Goal: Navigation & Orientation: Find specific page/section

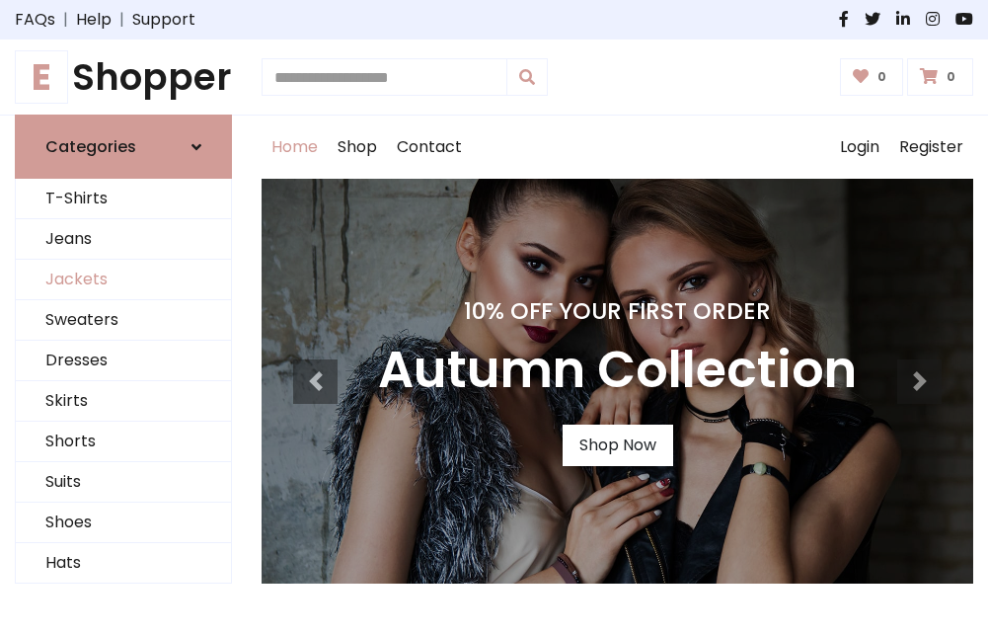
click at [123, 280] on link "Jackets" at bounding box center [123, 280] width 215 height 40
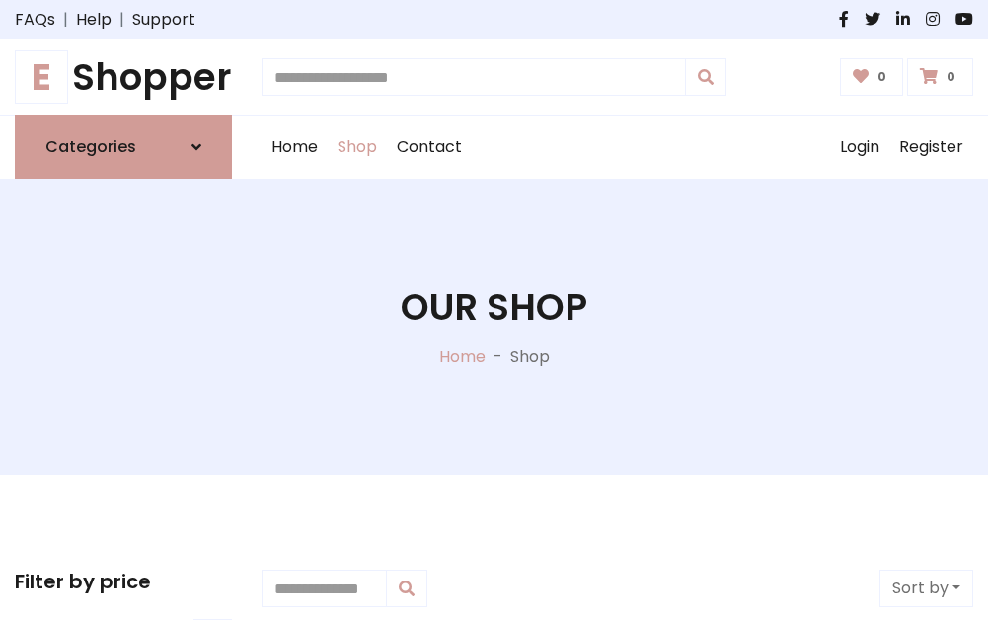
scroll to position [893, 0]
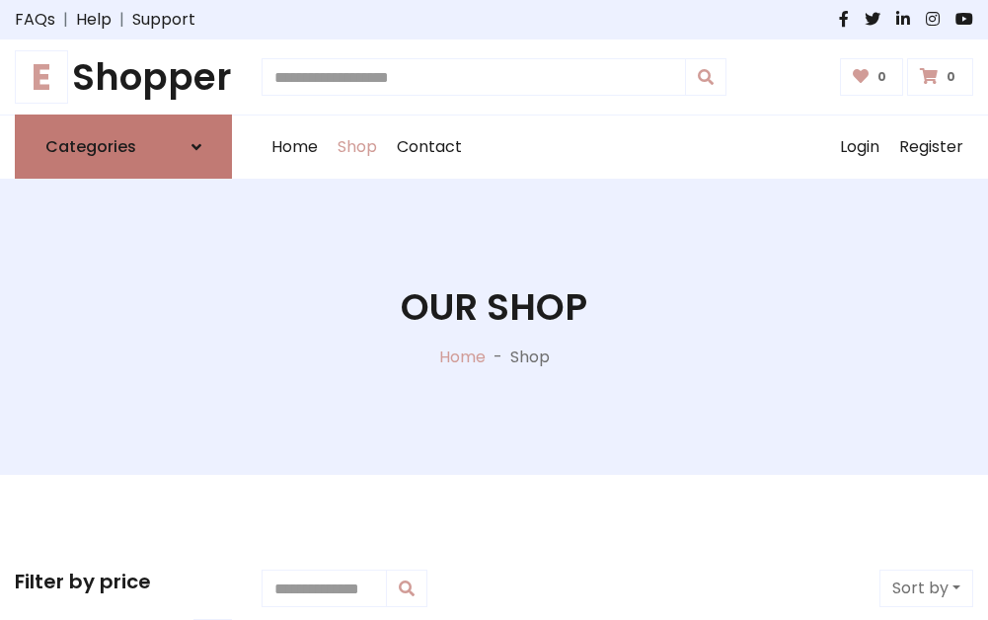
click at [123, 147] on h6 "Categories" at bounding box center [90, 146] width 91 height 19
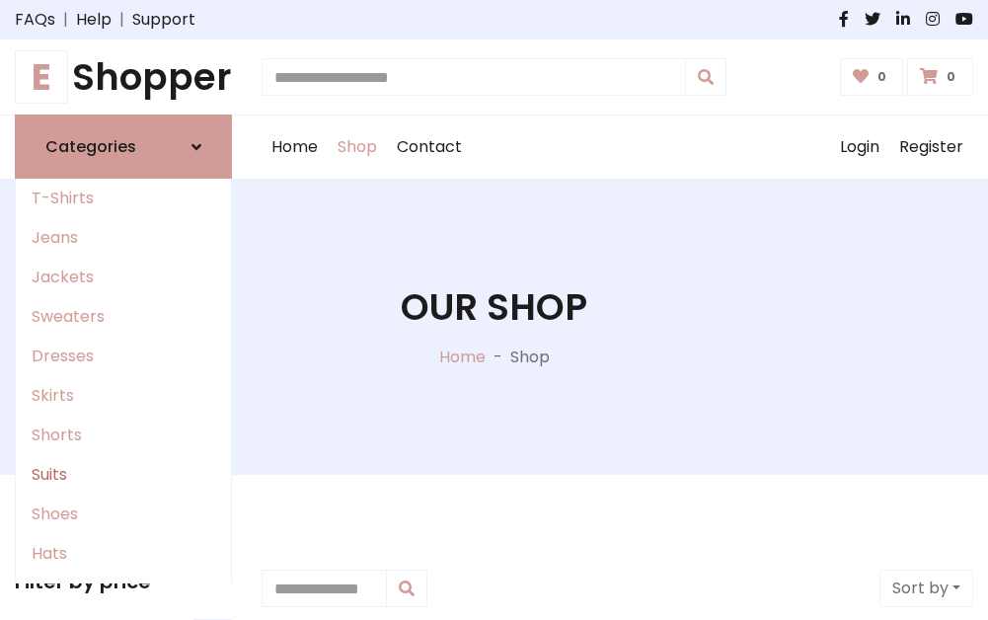
click at [123, 475] on link "Suits" at bounding box center [123, 474] width 215 height 39
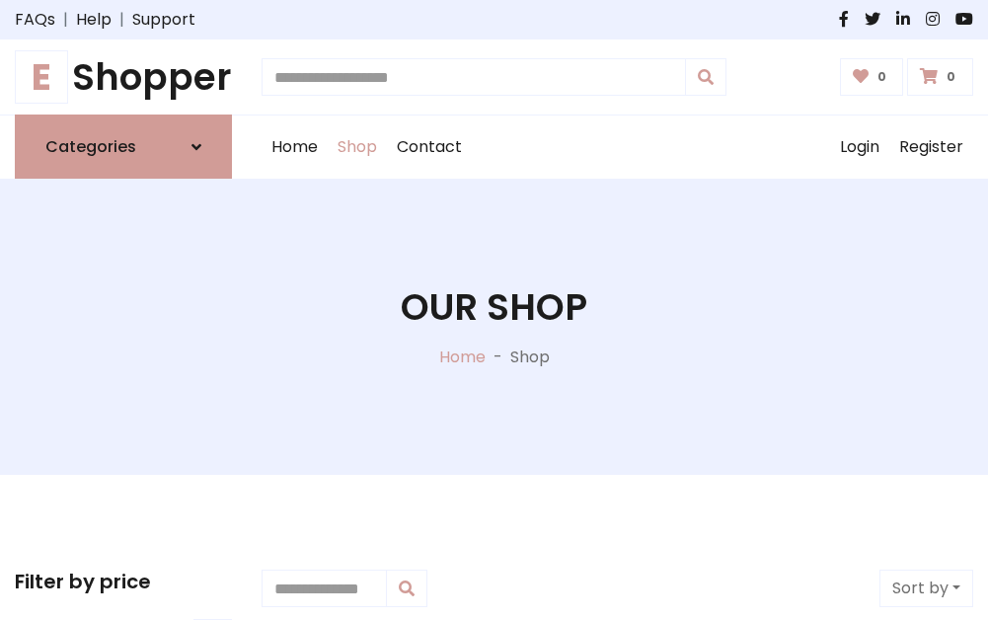
scroll to position [1427, 0]
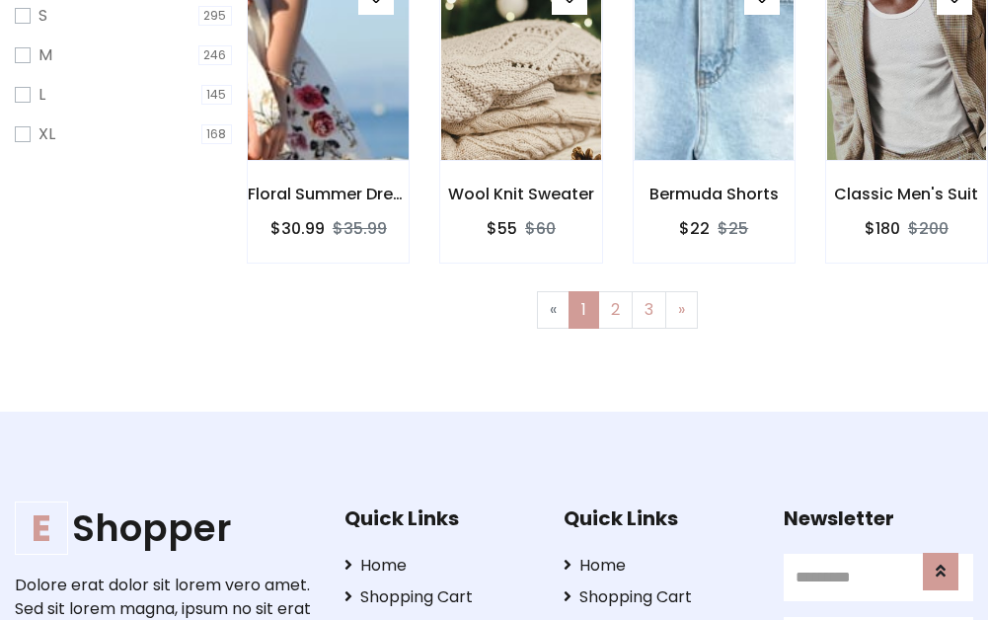
scroll to position [99, 0]
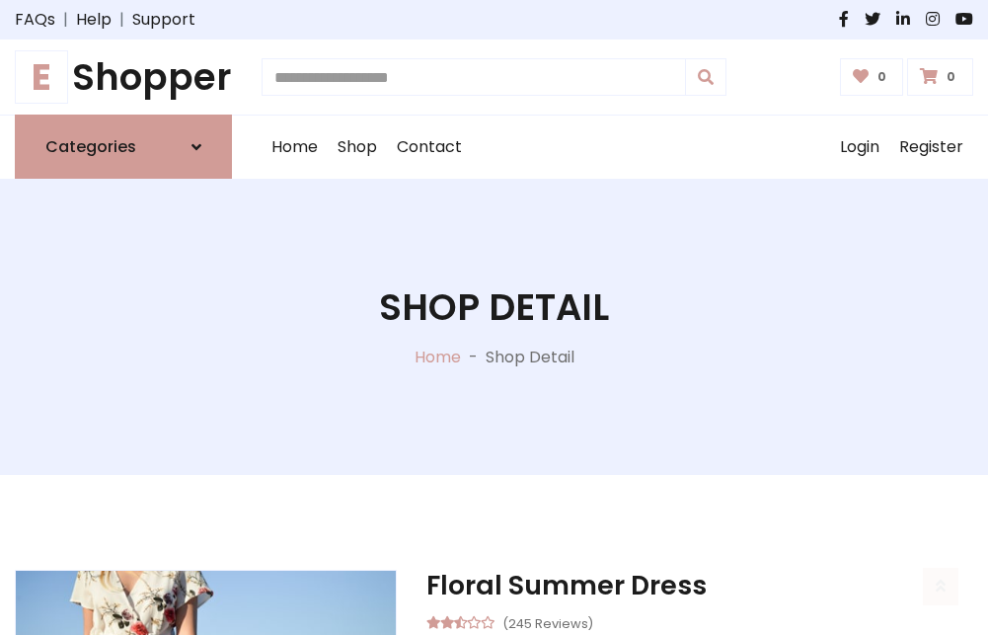
scroll to position [1845, 0]
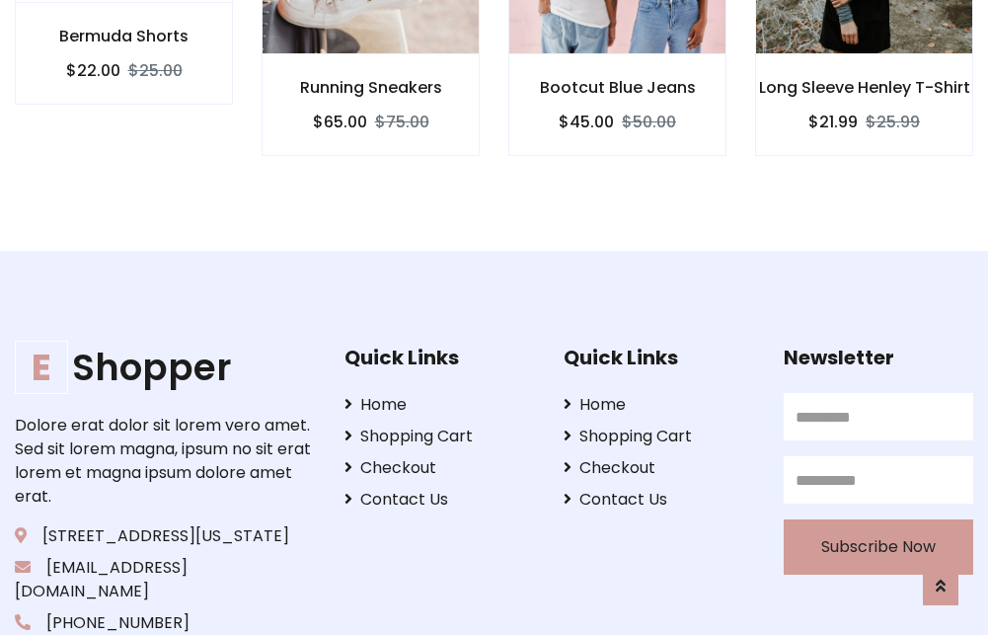
scroll to position [1843, 0]
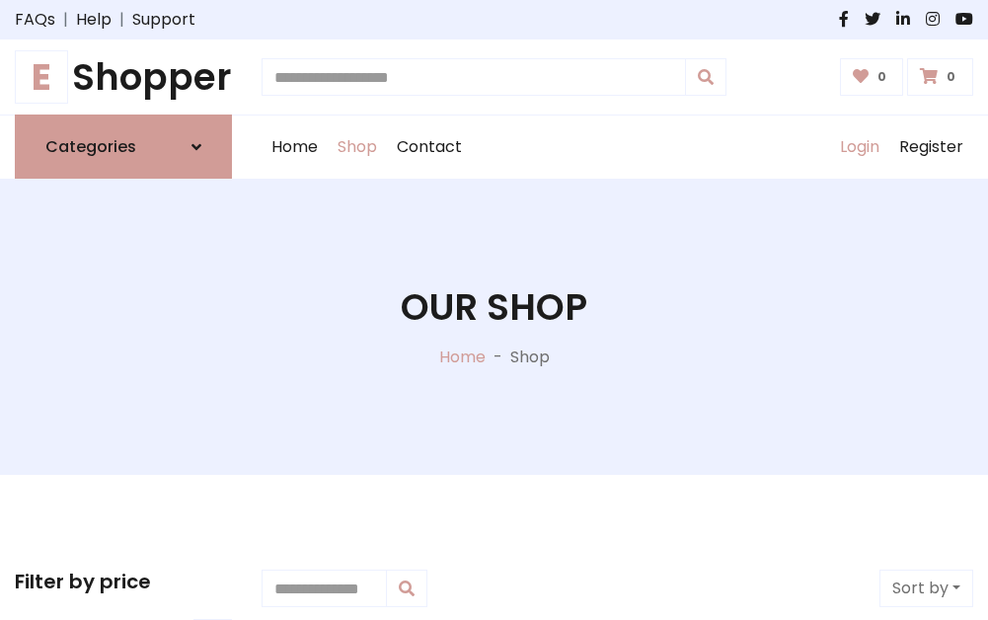
click at [859, 147] on link "Login" at bounding box center [859, 147] width 59 height 63
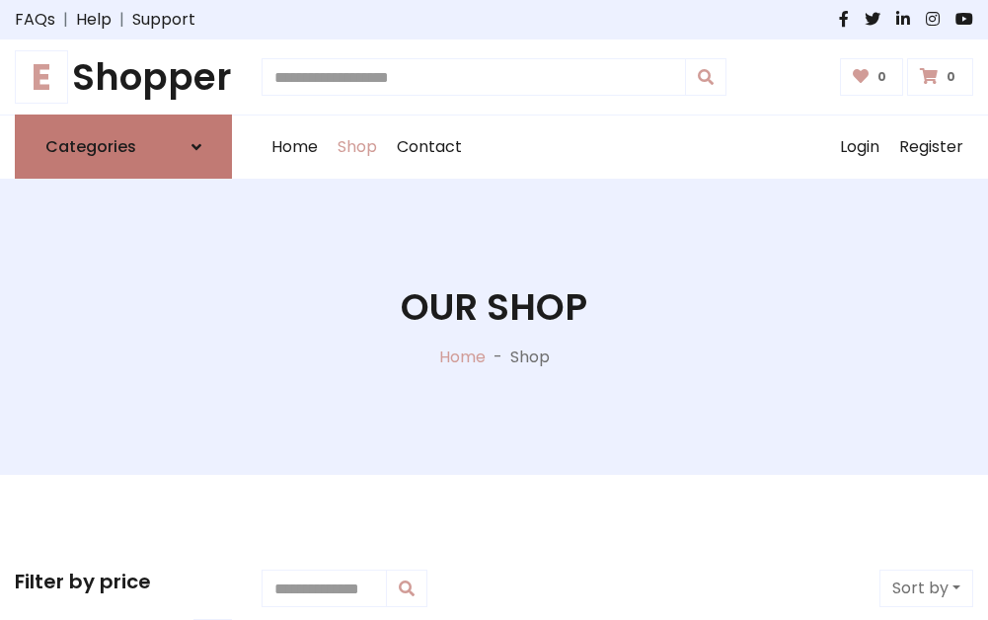
click at [196, 147] on icon at bounding box center [197, 147] width 10 height 16
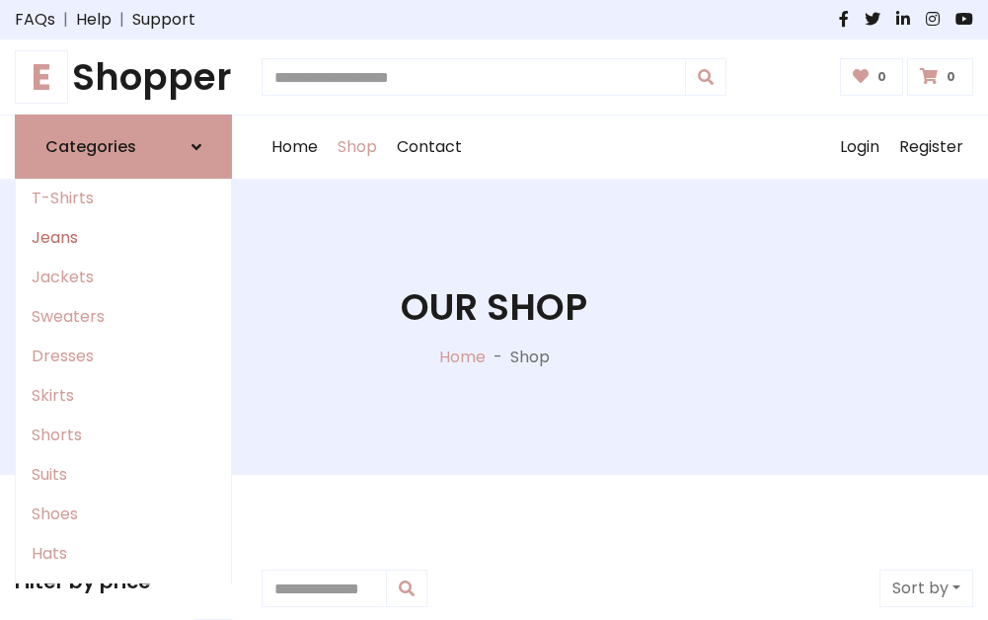
click at [123, 238] on link "Jeans" at bounding box center [123, 237] width 215 height 39
